Goal: Information Seeking & Learning: Learn about a topic

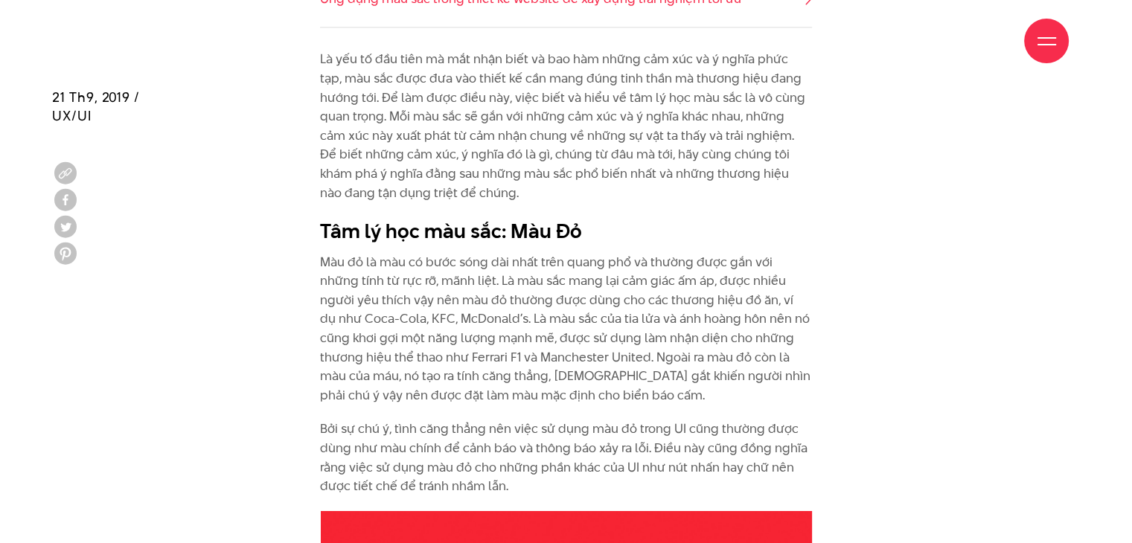
scroll to position [1639, 0]
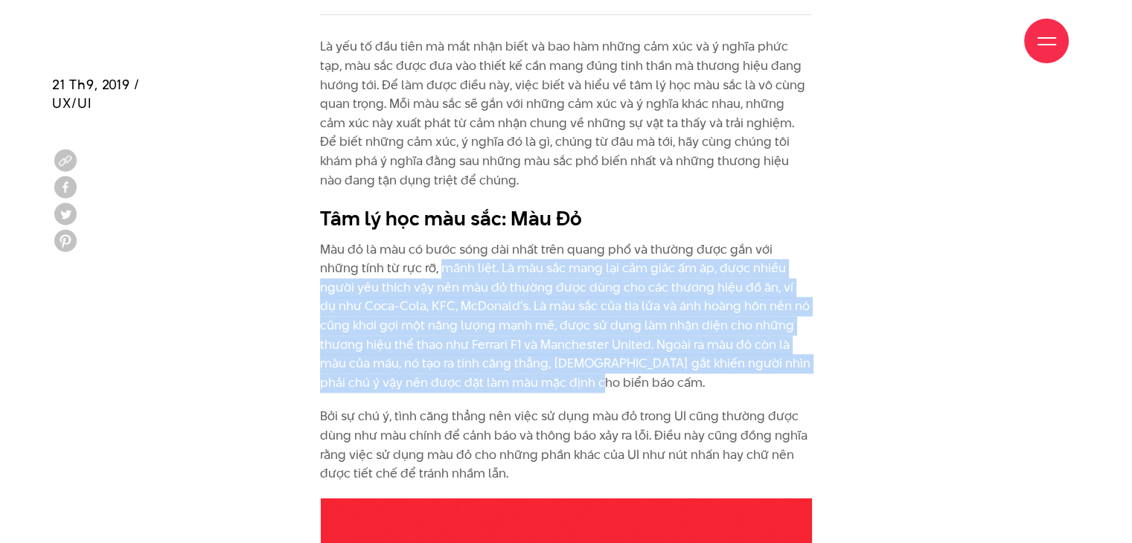
drag, startPoint x: 400, startPoint y: 269, endPoint x: 476, endPoint y: 379, distance: 134.2
click at [476, 379] on p "Màu đỏ là màu có bước sóng dài nhất trên quang phổ và thường được gắn với những…" at bounding box center [566, 316] width 492 height 153
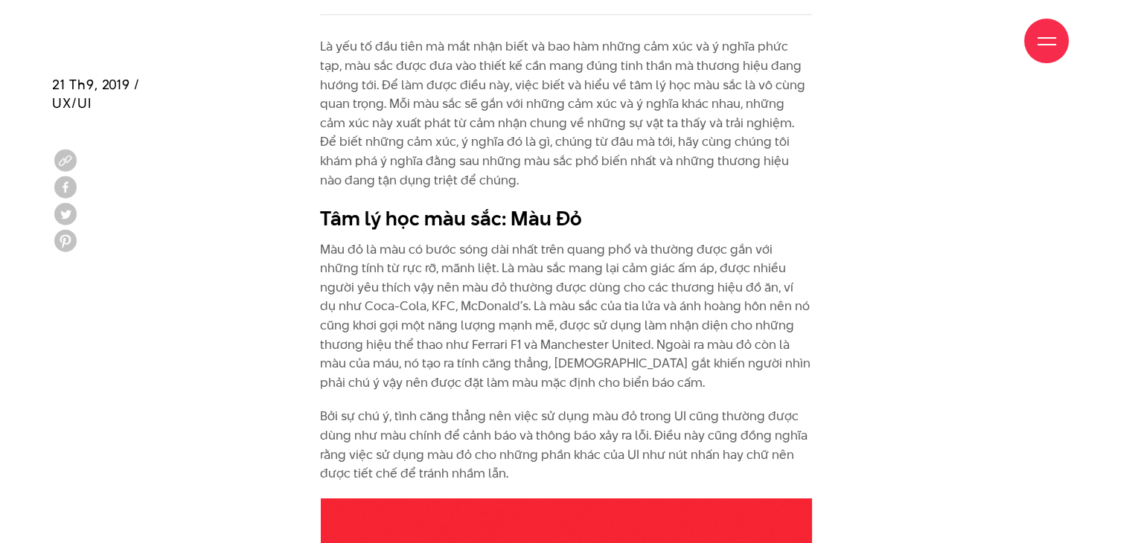
click at [872, 400] on div "Là yếu tố đầu tiên mà mắt nhận biết và bao hàm những cảm xúc và ý nghĩa phức tạ…" at bounding box center [566, 267] width 1028 height 461
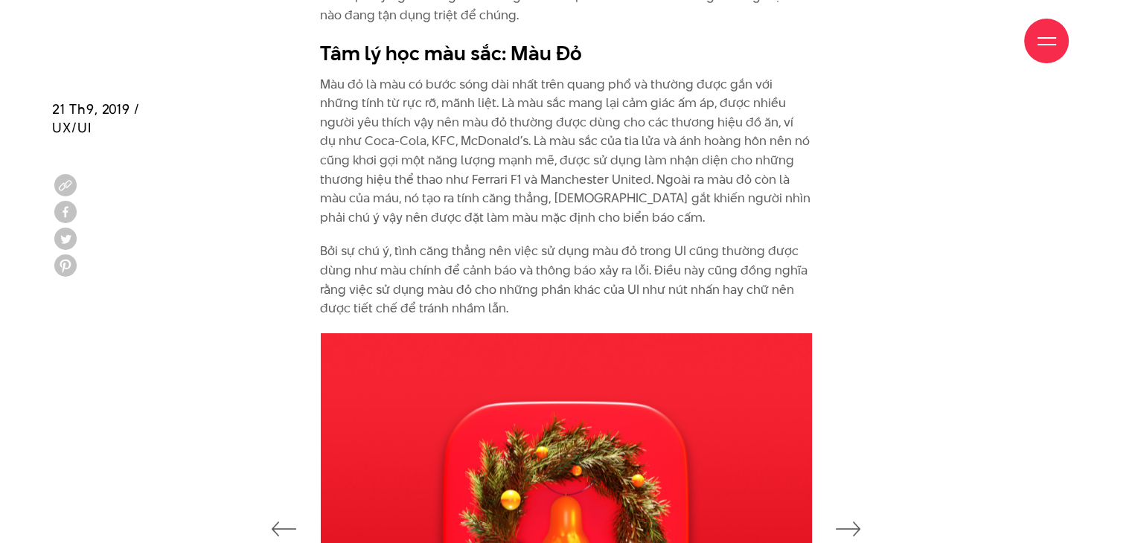
scroll to position [1829, 0]
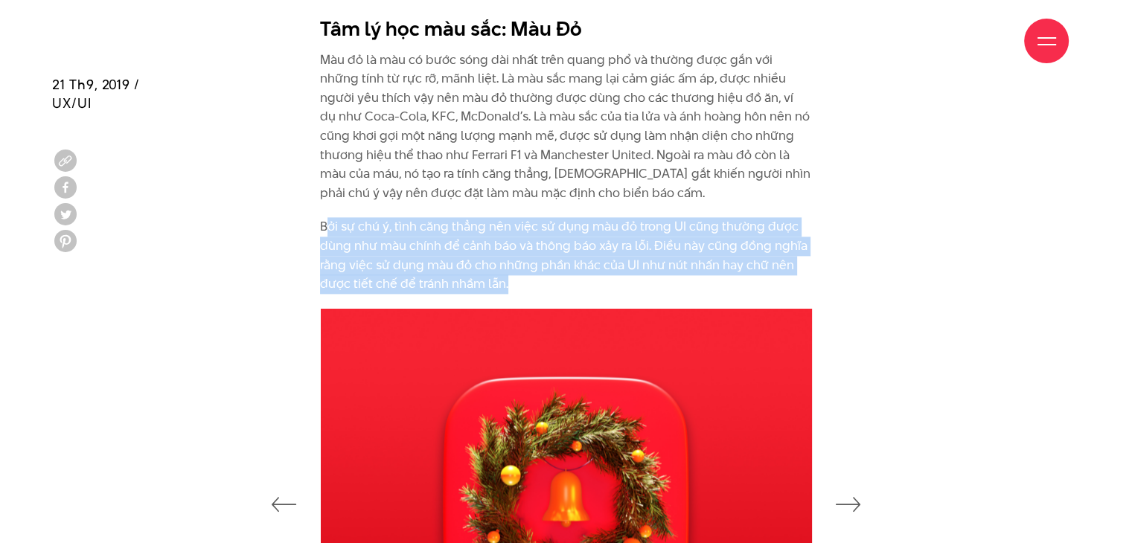
drag, startPoint x: 325, startPoint y: 227, endPoint x: 515, endPoint y: 290, distance: 200.8
click at [515, 290] on p "Bởi sự chú ý, tình căng thẳng nên việc sử dụng màu đỏ trong UI cũng thường được…" at bounding box center [566, 255] width 492 height 76
click at [962, 232] on div "Là yếu tố đầu tiên mà mắt nhận biết và bao hàm những cảm xúc và ý nghĩa phức tạ…" at bounding box center [566, 77] width 1028 height 461
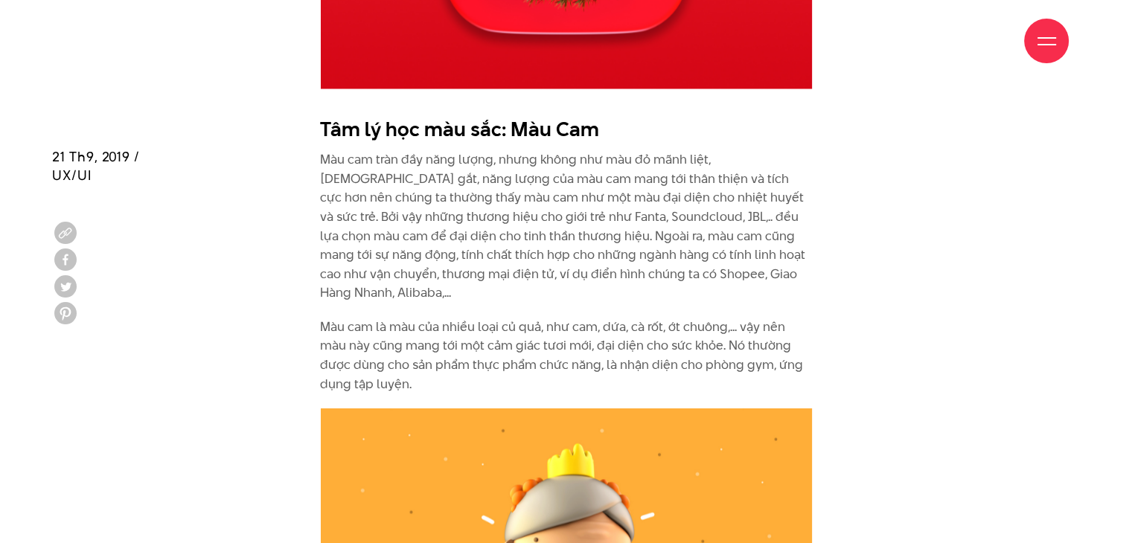
scroll to position [2490, 0]
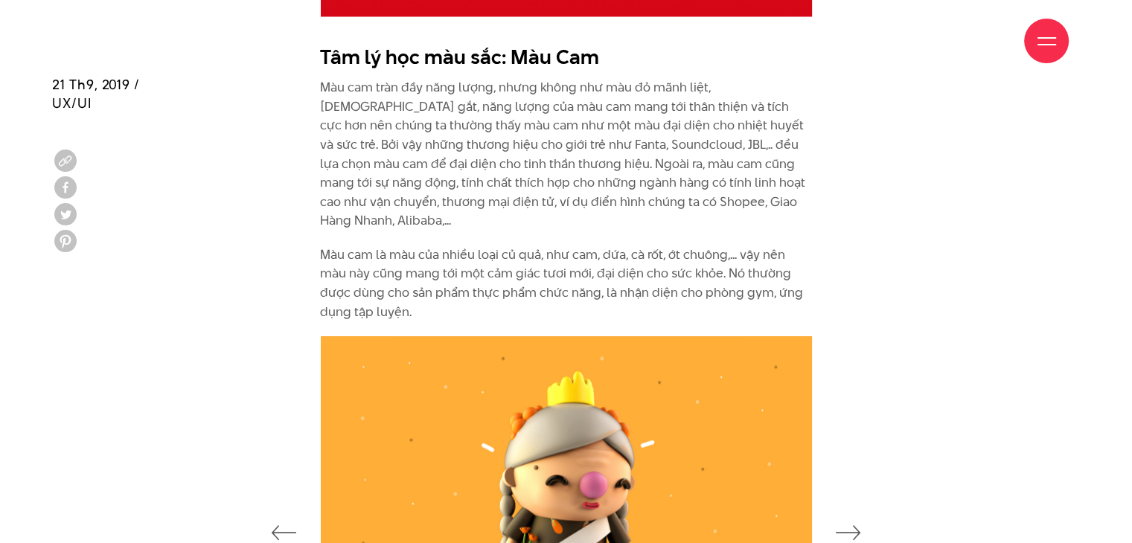
click at [320, 84] on p "Màu cam tràn đầy năng lượng, nhưng không như màu đỏ mãnh liệt, [DEMOGRAPHIC_DAT…" at bounding box center [566, 154] width 492 height 153
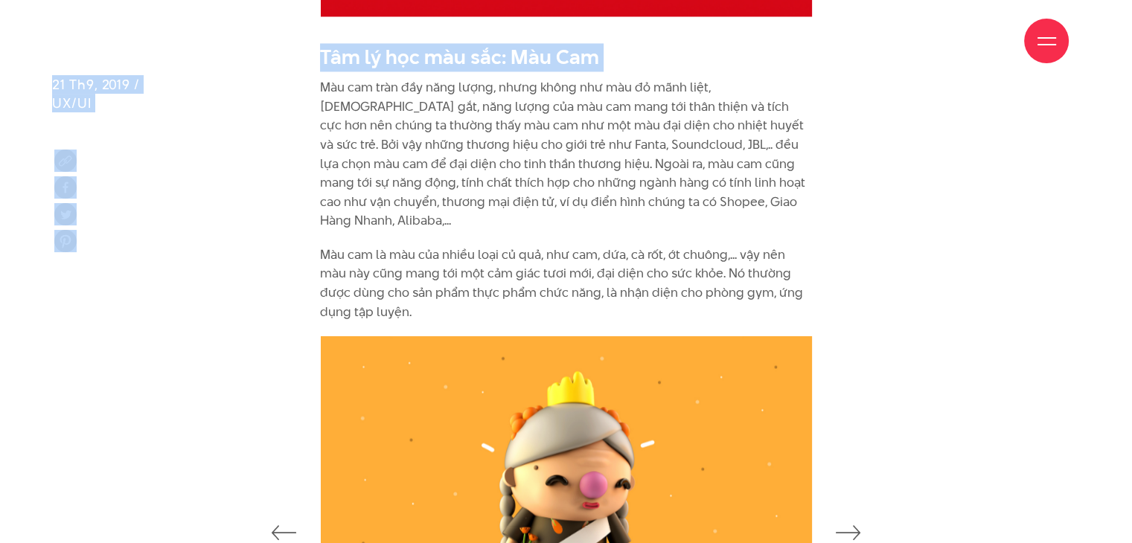
drag, startPoint x: 321, startPoint y: 86, endPoint x: 281, endPoint y: 74, distance: 41.7
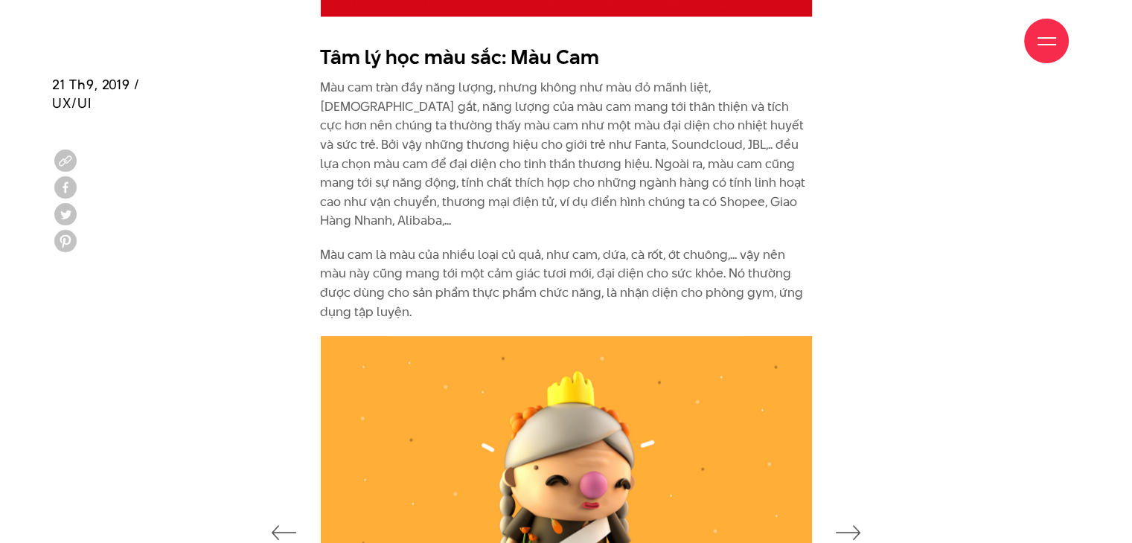
click at [265, 165] on div "Tâm lý học màu sắc: Màu Cam Màu cam tràn đầy năng lượng, nhưng không như màu đỏ…" at bounding box center [566, 186] width 1028 height 301
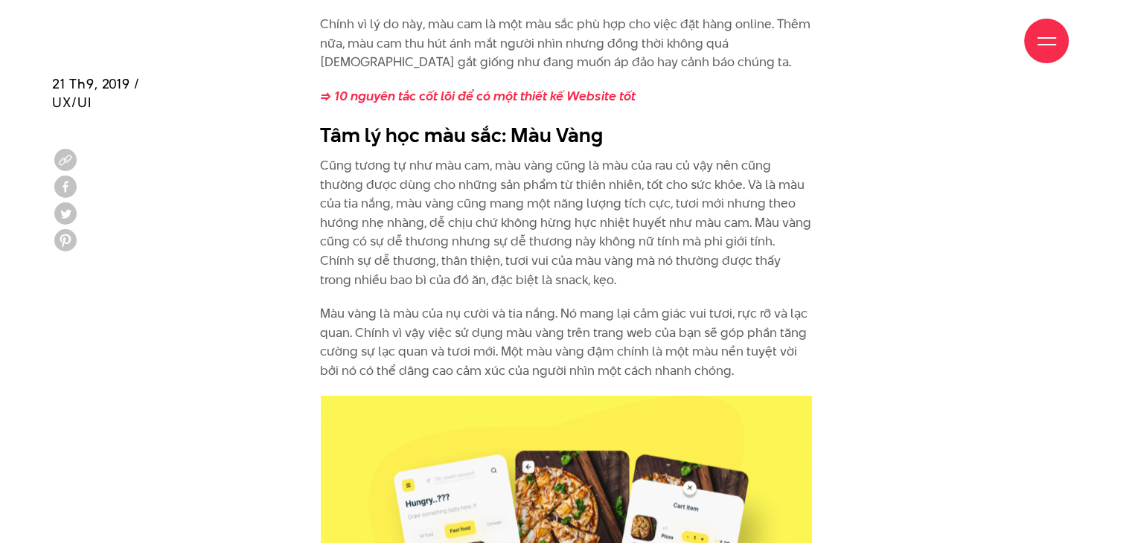
scroll to position [3212, 0]
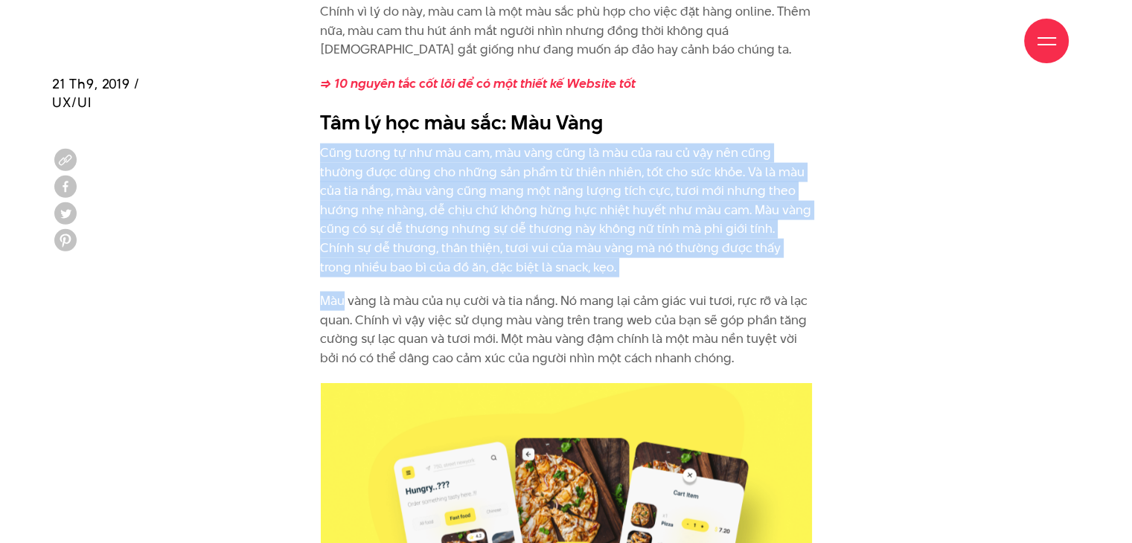
drag, startPoint x: 320, startPoint y: 131, endPoint x: 346, endPoint y: 274, distance: 145.3
click at [346, 274] on div "Chính vì lý do này, màu cam là một màu sắc phù hợp cho việc đặt hàng online. Th…" at bounding box center [566, 184] width 492 height 365
click at [1104, 220] on div "Chính vì lý do này, màu cam là một màu sắc phù hợp cho việc đặt hàng online. Th…" at bounding box center [566, 192] width 1132 height 380
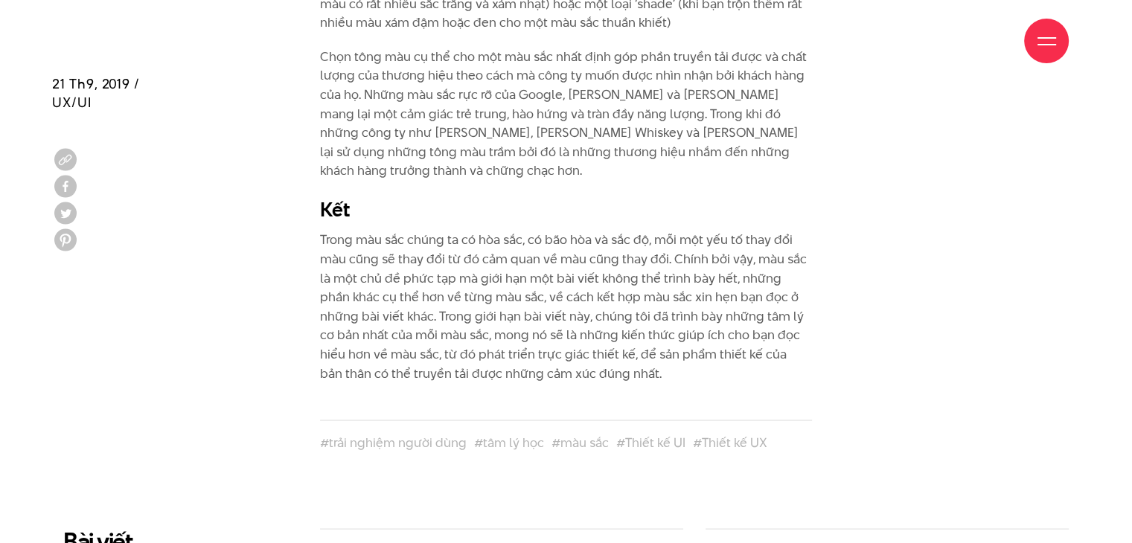
scroll to position [8495, 0]
